Goal: Transaction & Acquisition: Purchase product/service

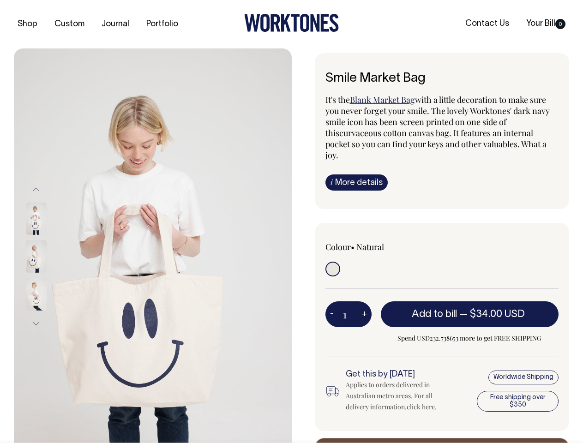
click at [153, 246] on img at bounding box center [153, 256] width 278 height 416
click at [48, 256] on div at bounding box center [48, 257] width 46 height 38
click at [36, 189] on button "Previous" at bounding box center [36, 189] width 14 height 21
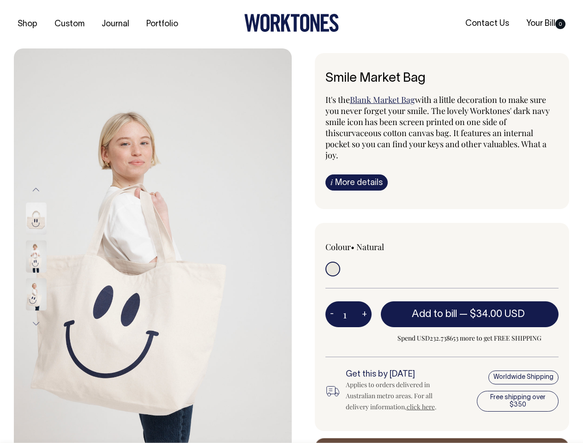
click at [48, 276] on div at bounding box center [48, 295] width 46 height 38
click at [36, 324] on button "Next" at bounding box center [36, 323] width 14 height 21
click at [332, 305] on button "-" at bounding box center [331, 314] width 13 height 18
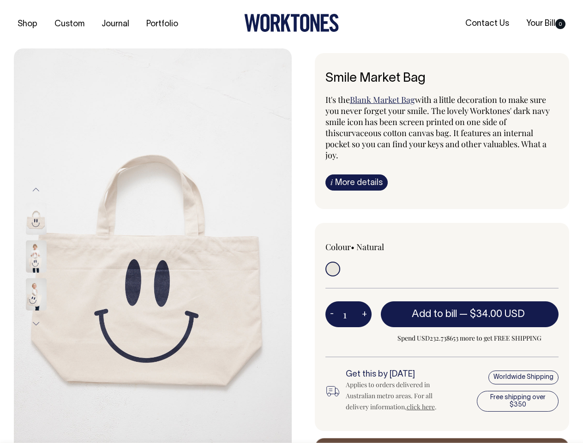
click at [364, 305] on button "+" at bounding box center [364, 314] width 14 height 18
type input "2"
click at [470, 310] on span "— $34.00 USD" at bounding box center [493, 314] width 68 height 9
